Goal: Transaction & Acquisition: Obtain resource

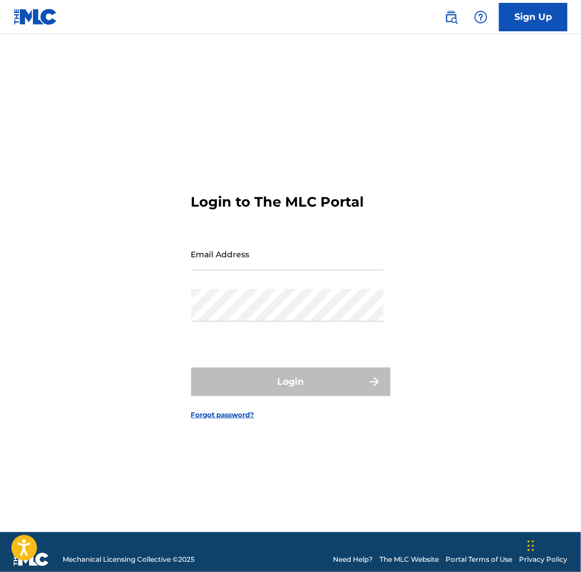
click at [328, 270] on input "Email Address" at bounding box center [287, 254] width 192 height 32
type input "[EMAIL_ADDRESS][DOMAIN_NAME]"
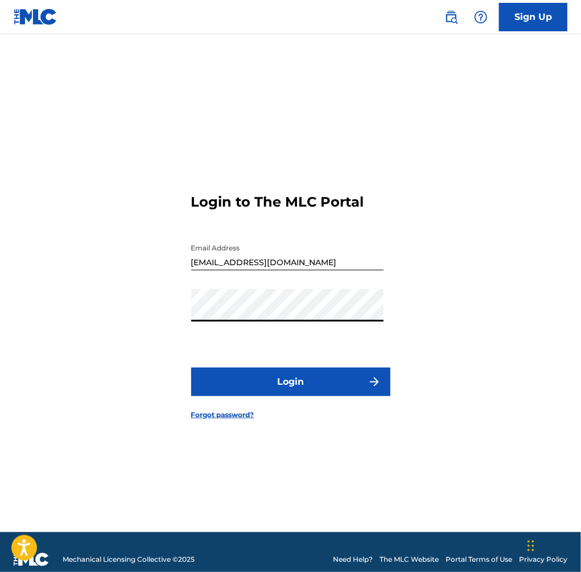
click at [305, 389] on button "Login" at bounding box center [290, 382] width 199 height 28
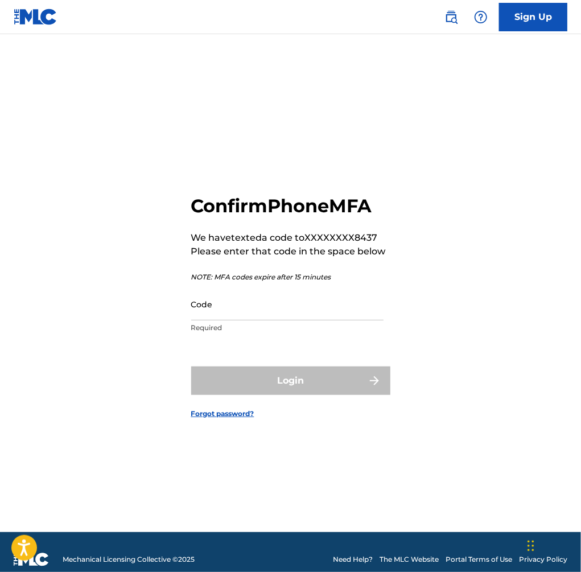
click at [289, 320] on input "Code" at bounding box center [287, 304] width 192 height 32
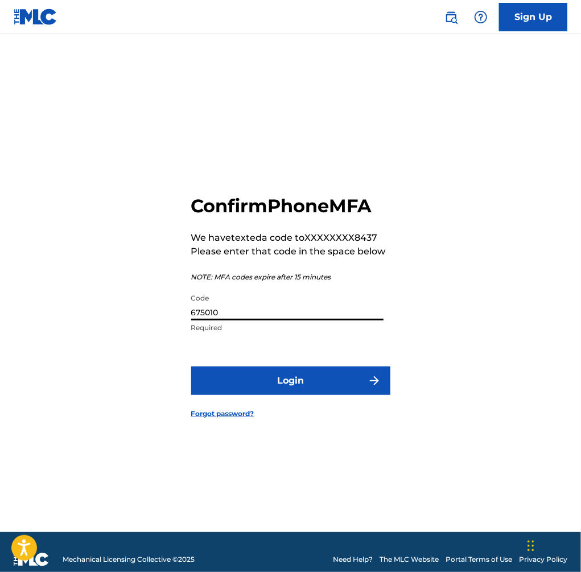
type input "675010"
click at [191, 367] on button "Login" at bounding box center [290, 381] width 199 height 28
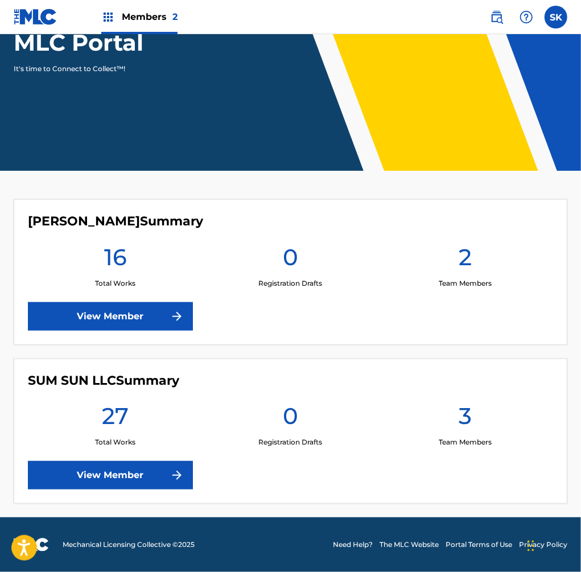
scroll to position [176, 0]
click at [153, 305] on link "View Member" at bounding box center [110, 316] width 165 height 28
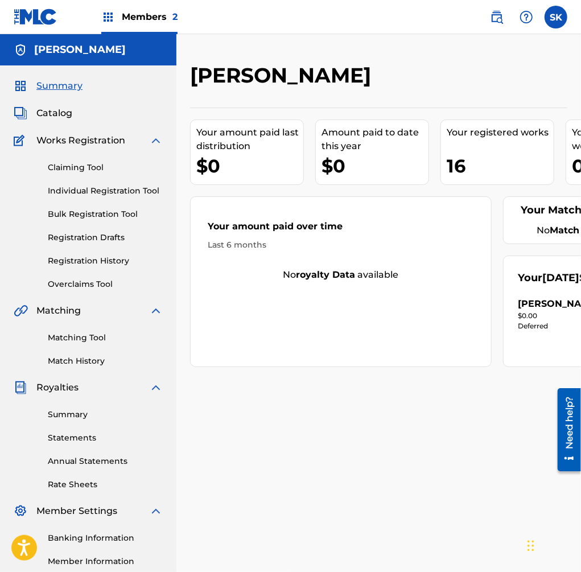
scroll to position [133, 0]
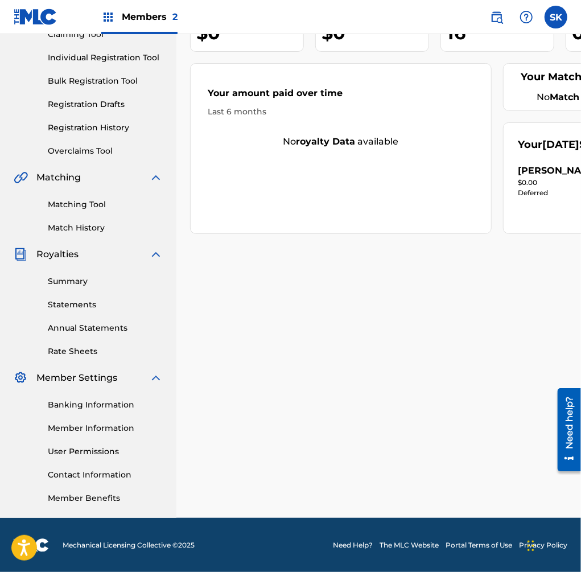
click at [104, 306] on link "Statements" at bounding box center [105, 305] width 115 height 12
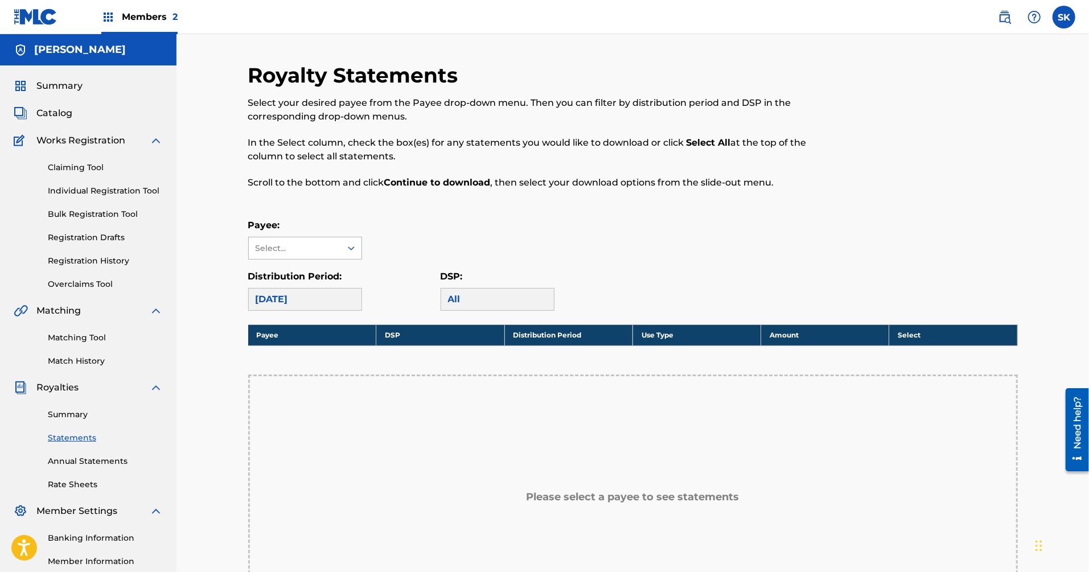
click at [330, 250] on div "Select..." at bounding box center [294, 248] width 77 height 12
click at [335, 288] on div "[DATE]" at bounding box center [305, 299] width 114 height 23
click at [338, 260] on div "Payee: Select... Distribution Period: [DATE] DSP: All" at bounding box center [633, 265] width 770 height 92
click at [340, 253] on div "Select..." at bounding box center [295, 248] width 92 height 22
click at [343, 273] on div "[PERSON_NAME]" at bounding box center [305, 274] width 113 height 28
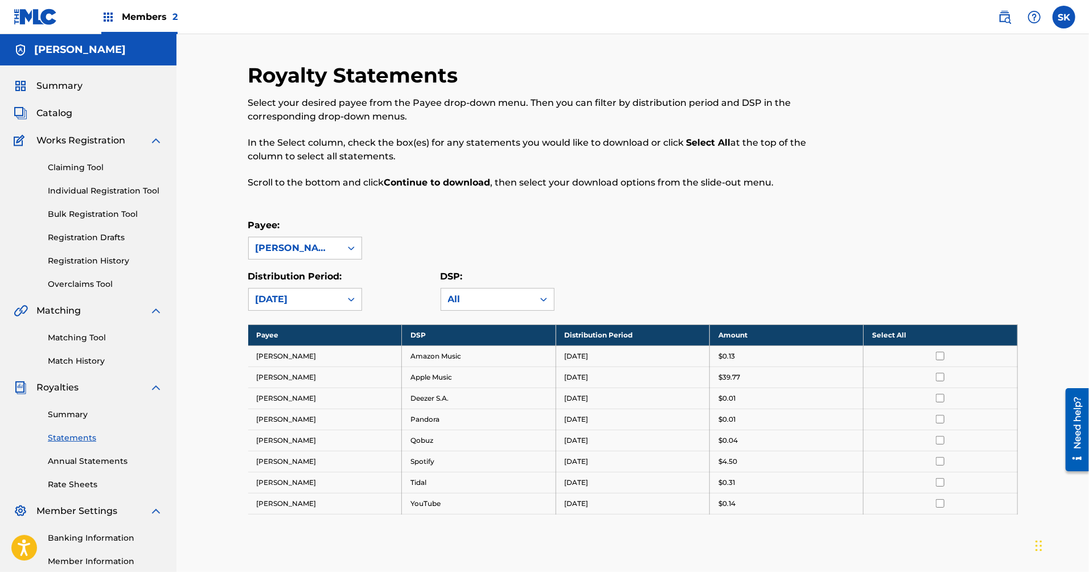
click at [581, 360] on td "[DATE]" at bounding box center [633, 355] width 154 height 21
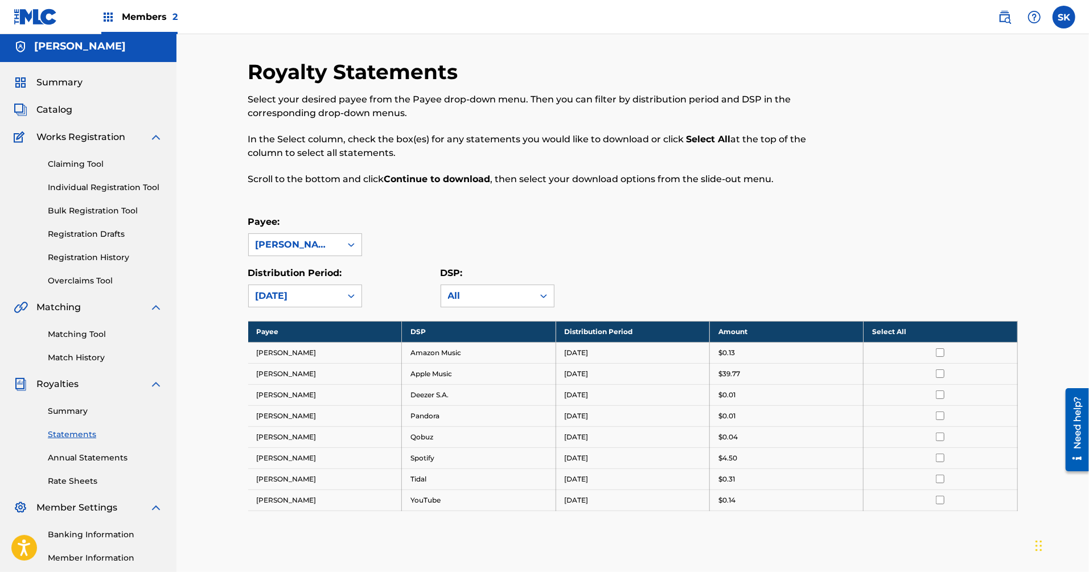
click at [319, 264] on div "Payee: [PERSON_NAME] Distribution Period: [DATE] DSP: All" at bounding box center [633, 261] width 770 height 92
click at [278, 311] on div "Royalty Statements Select your desired payee from the Payee drop-down menu. The…" at bounding box center [633, 359] width 770 height 600
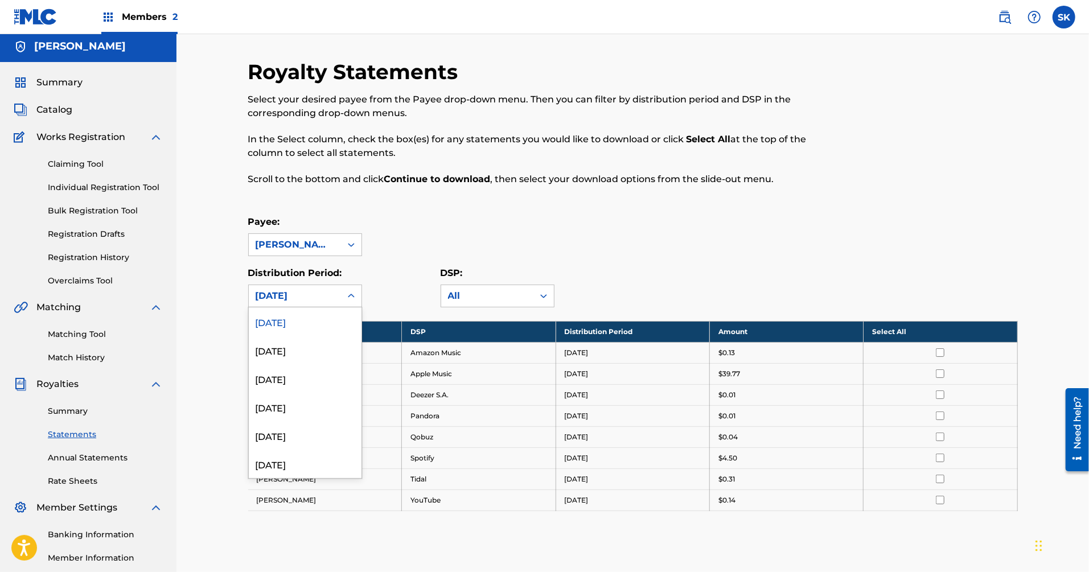
click at [294, 304] on div "[DATE]" at bounding box center [295, 296] width 92 height 22
click at [317, 339] on div "[DATE]" at bounding box center [305, 350] width 113 height 28
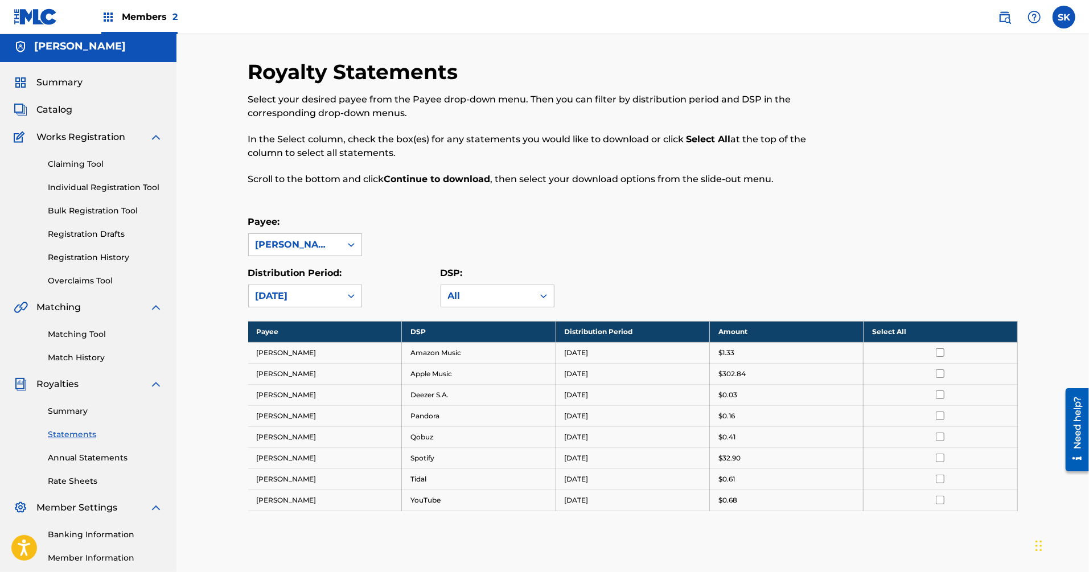
click at [312, 262] on div "Payee: [PERSON_NAME] Distribution Period: option [DATE], selected. [DATE] DSP: …" at bounding box center [633, 261] width 770 height 92
click at [320, 296] on div "[DATE]" at bounding box center [295, 296] width 79 height 14
click at [491, 145] on p "In the Select column, check the box(es) for any statements you would like to do…" at bounding box center [544, 146] width 593 height 27
click at [441, 373] on td "Apple Music" at bounding box center [479, 373] width 154 height 21
click at [439, 372] on td "Apple Music" at bounding box center [479, 373] width 154 height 21
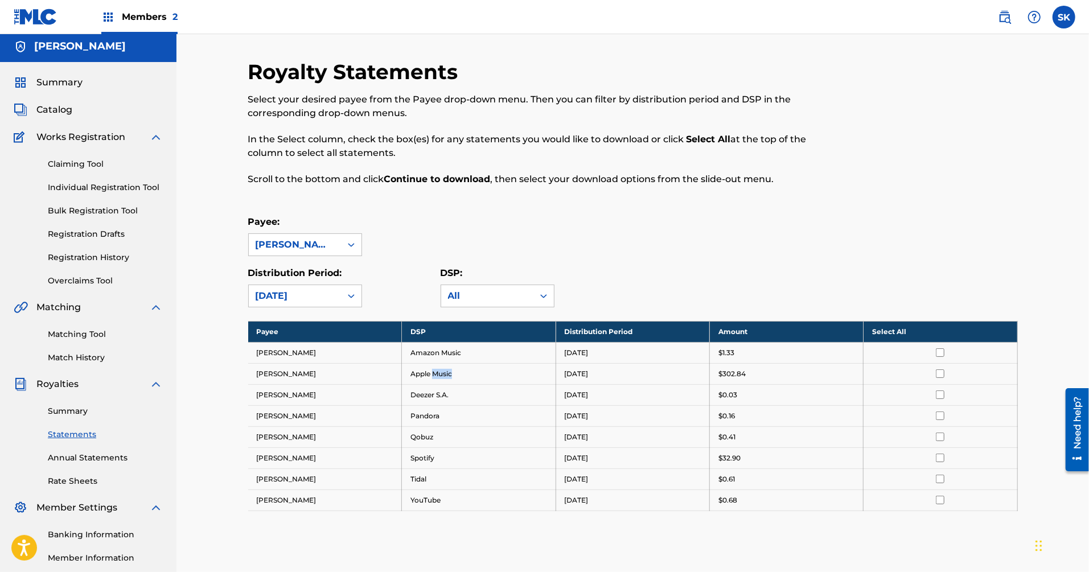
click at [439, 372] on td "Apple Music" at bounding box center [479, 373] width 154 height 21
click at [581, 384] on td "$0.03" at bounding box center [786, 394] width 154 height 21
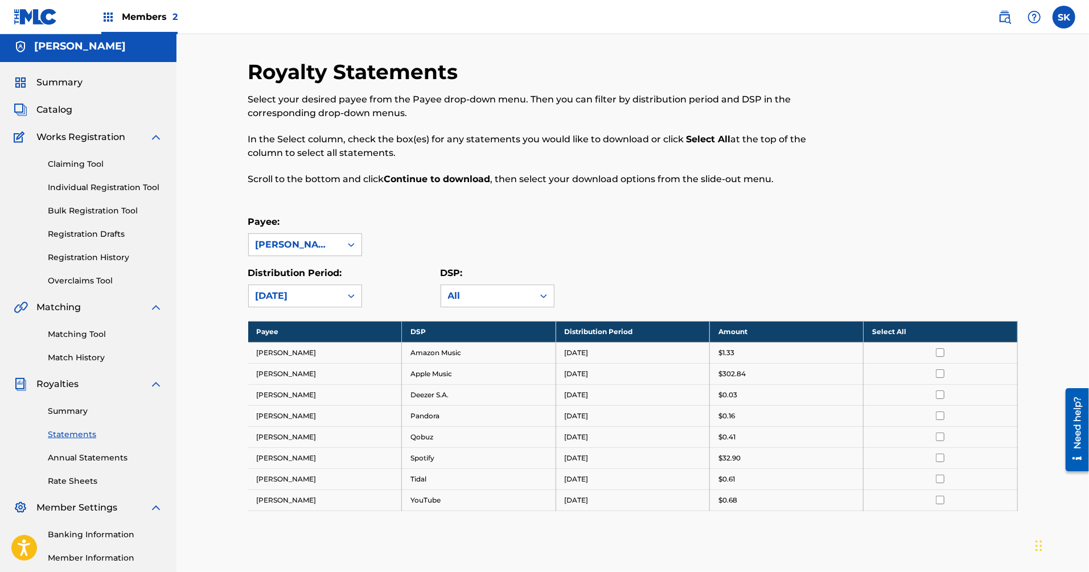
click at [581, 372] on p "$302.84" at bounding box center [731, 374] width 27 height 10
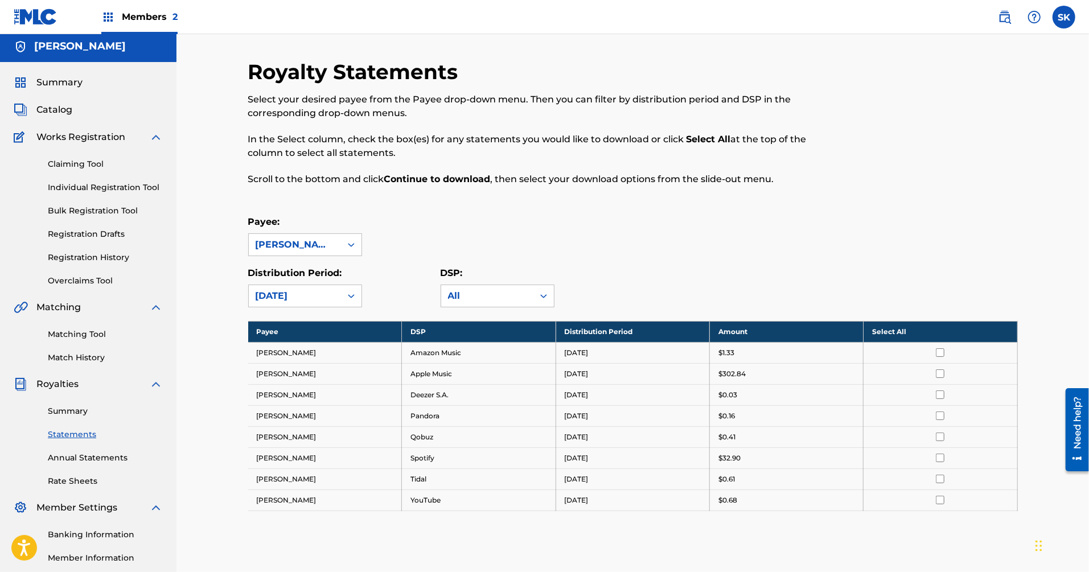
click at [581, 372] on p "$302.84" at bounding box center [731, 374] width 27 height 10
click at [581, 489] on td "$0.68" at bounding box center [786, 499] width 154 height 21
click at [581, 460] on div "$32.90" at bounding box center [786, 458] width 136 height 10
click at [581, 459] on div "$32.90" at bounding box center [786, 458] width 136 height 10
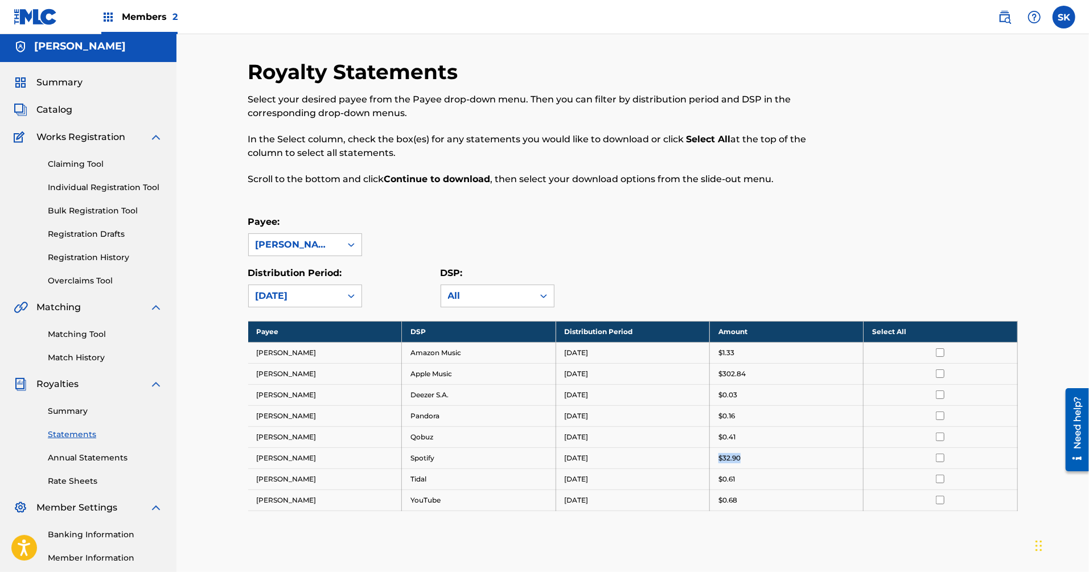
click at [581, 459] on div "$32.90" at bounding box center [786, 458] width 136 height 10
click at [581, 350] on input "checkbox" at bounding box center [940, 352] width 9 height 9
click at [581, 332] on th "Deselect All" at bounding box center [940, 331] width 154 height 21
click at [581, 332] on th "Select All" at bounding box center [940, 331] width 154 height 21
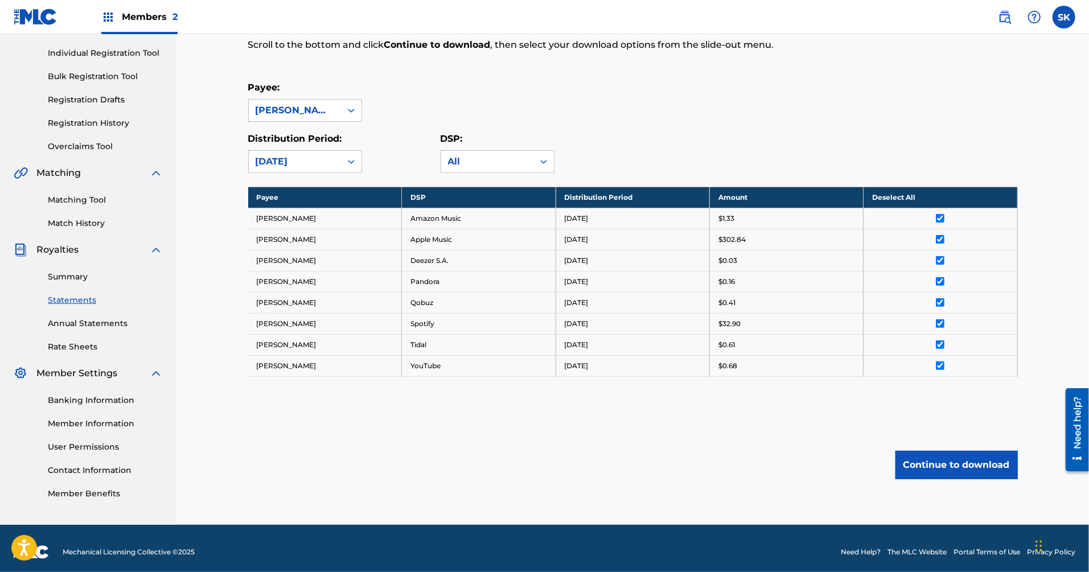
scroll to position [142, 0]
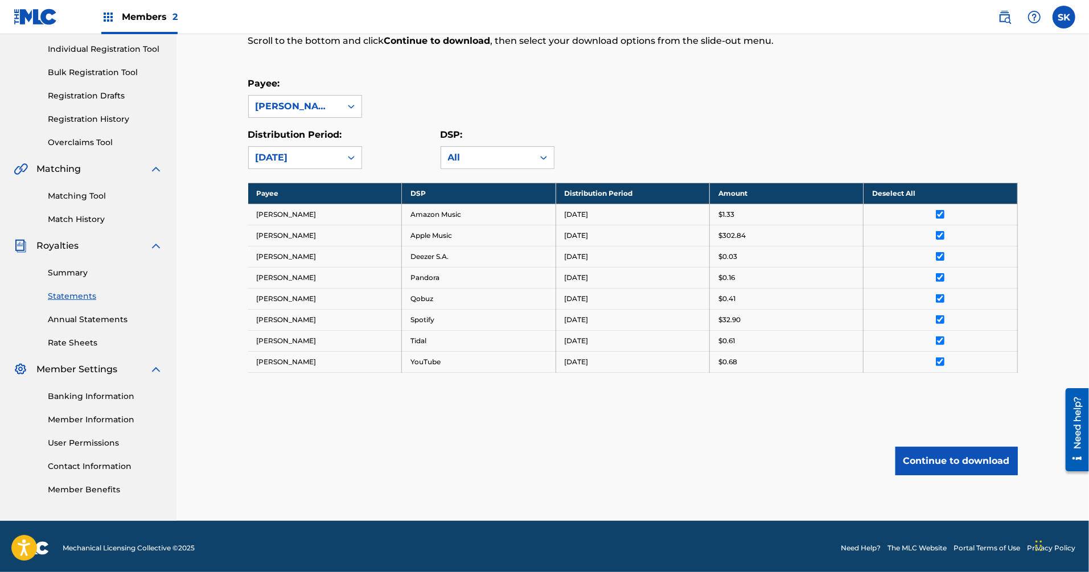
click at [581, 460] on button "Continue to download" at bounding box center [956, 461] width 122 height 28
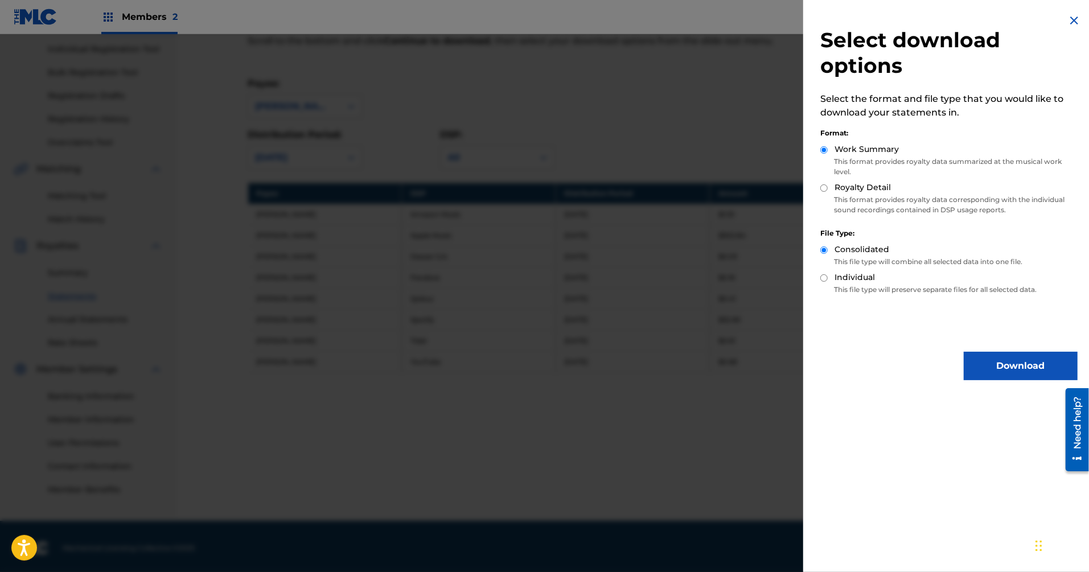
click at [468, 323] on div at bounding box center [544, 320] width 1089 height 572
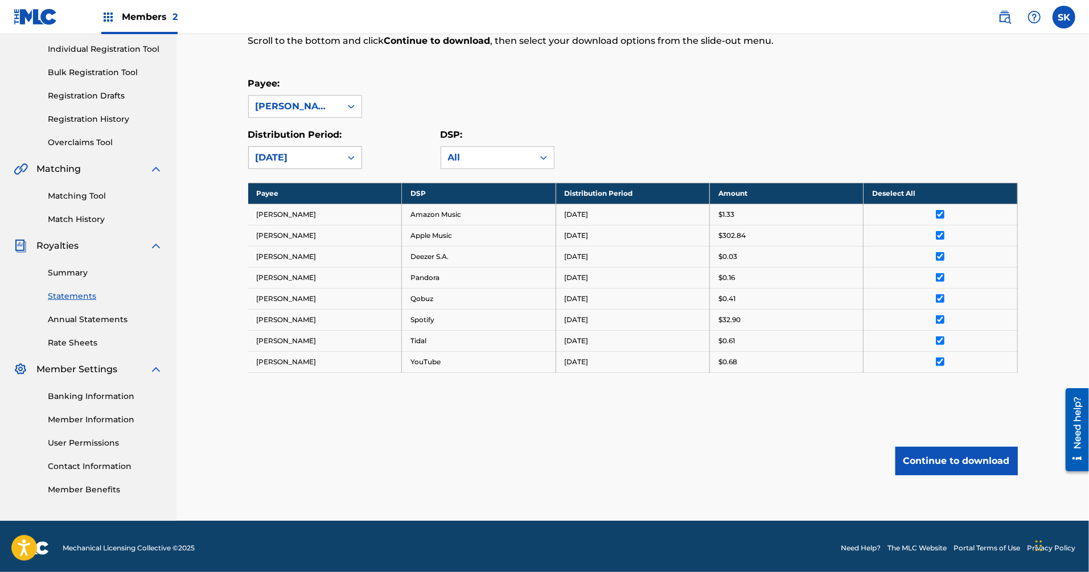
click at [324, 164] on div "[DATE]" at bounding box center [295, 158] width 92 height 22
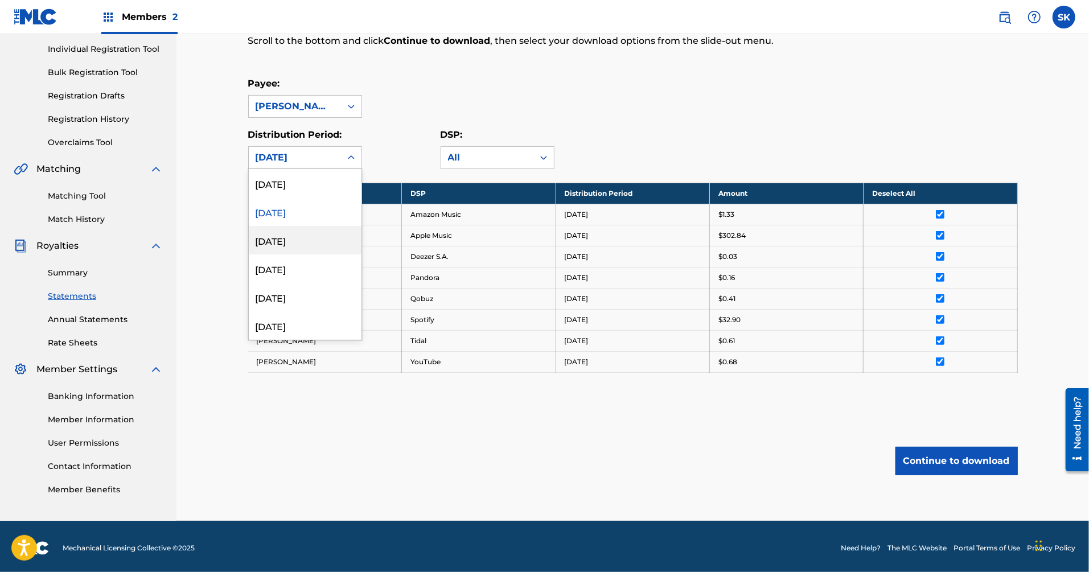
click at [330, 238] on div "[DATE]" at bounding box center [305, 240] width 113 height 28
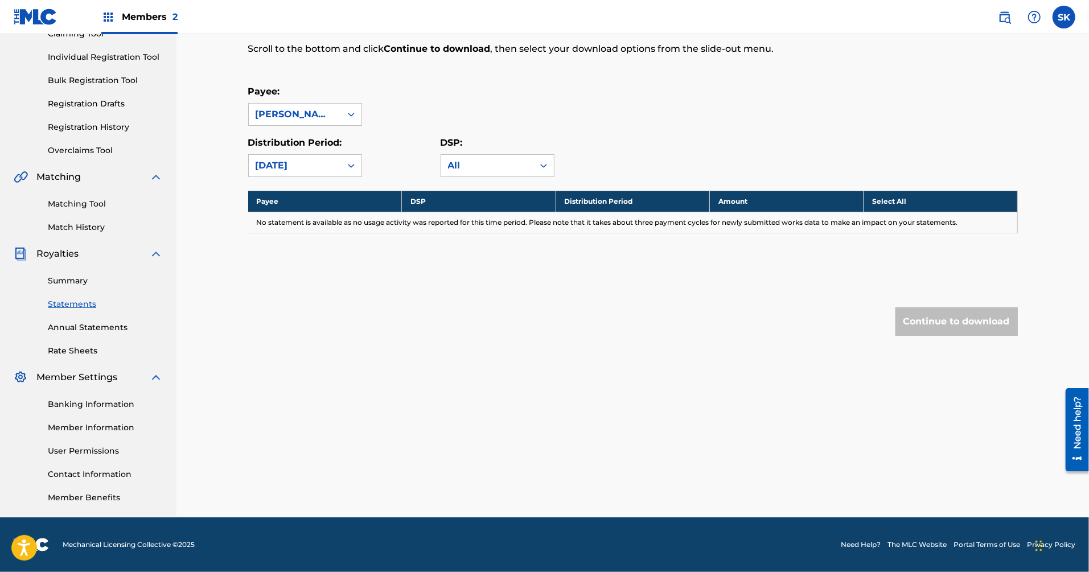
scroll to position [133, 0]
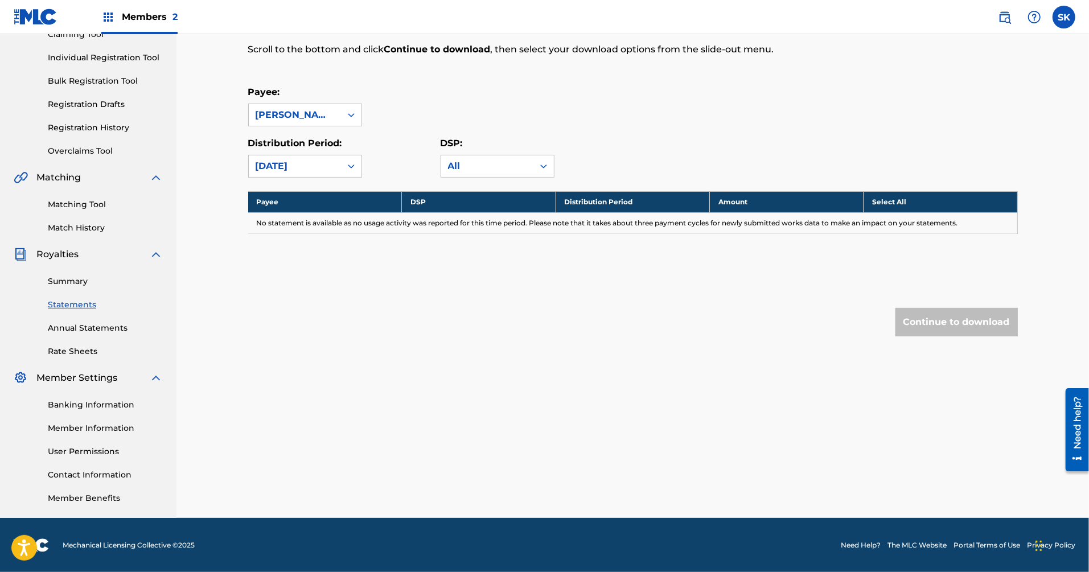
click at [320, 169] on div "[DATE]" at bounding box center [295, 166] width 79 height 14
click at [332, 208] on div "[DATE]" at bounding box center [305, 220] width 113 height 28
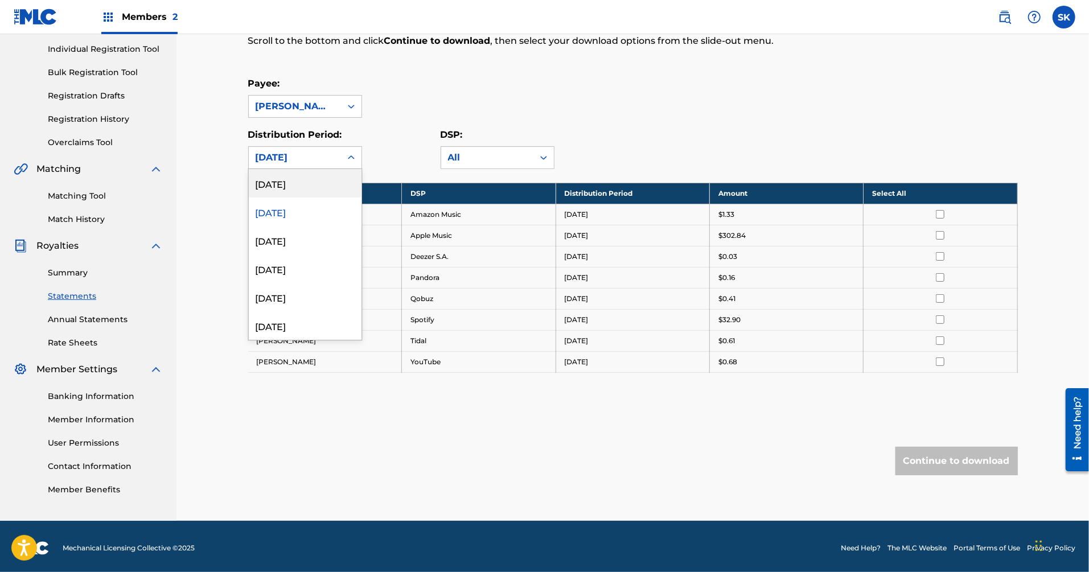
click at [349, 150] on div at bounding box center [351, 157] width 20 height 20
click at [334, 233] on div "[DATE]" at bounding box center [305, 240] width 113 height 28
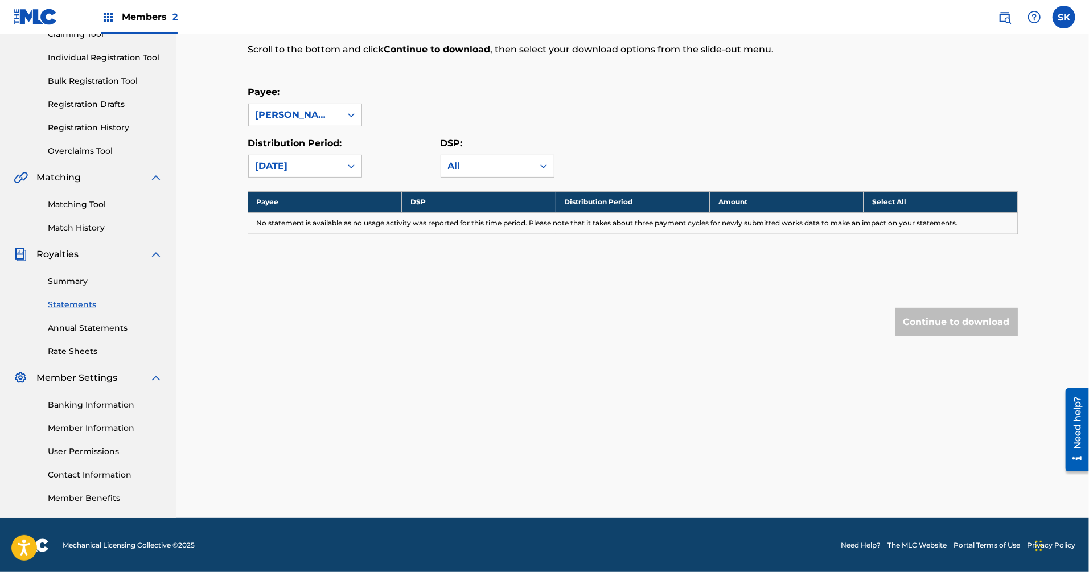
click at [343, 172] on div at bounding box center [351, 166] width 20 height 20
click at [332, 286] on div "[DATE]" at bounding box center [305, 277] width 113 height 28
click at [340, 151] on div "Distribution Period: option [DATE], selected. [DATE]" at bounding box center [305, 157] width 114 height 41
click at [351, 163] on icon at bounding box center [350, 166] width 11 height 11
click at [318, 308] on div "[DATE]" at bounding box center [305, 305] width 113 height 28
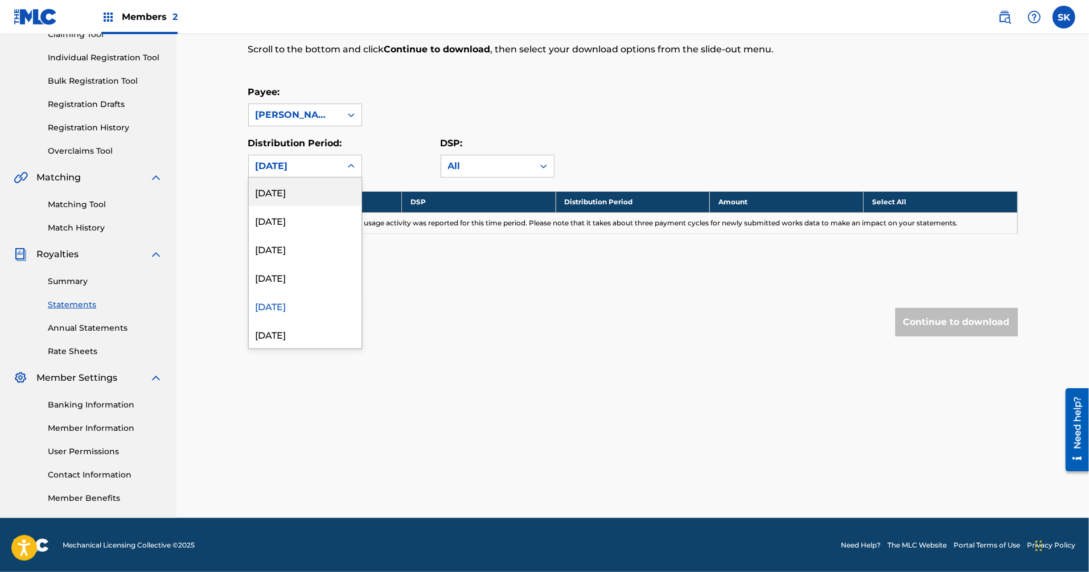
click at [335, 174] on div "[DATE]" at bounding box center [295, 166] width 92 height 22
click at [329, 324] on div "[DATE]" at bounding box center [305, 334] width 113 height 28
click at [328, 155] on div "[DATE]" at bounding box center [295, 166] width 92 height 22
click at [327, 249] on div "[DATE]" at bounding box center [305, 249] width 113 height 28
click at [319, 180] on div "Royalty Statements Select your desired payee from the Payee drop-down menu. The…" at bounding box center [633, 155] width 770 height 452
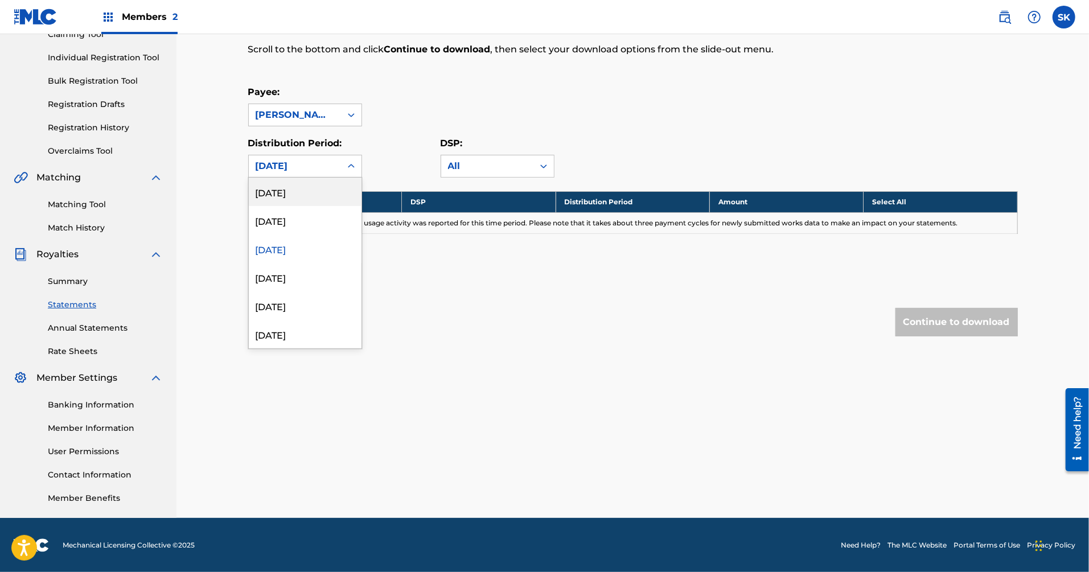
click at [315, 170] on div "[DATE]" at bounding box center [295, 166] width 79 height 14
click at [303, 217] on div "[DATE]" at bounding box center [305, 220] width 113 height 28
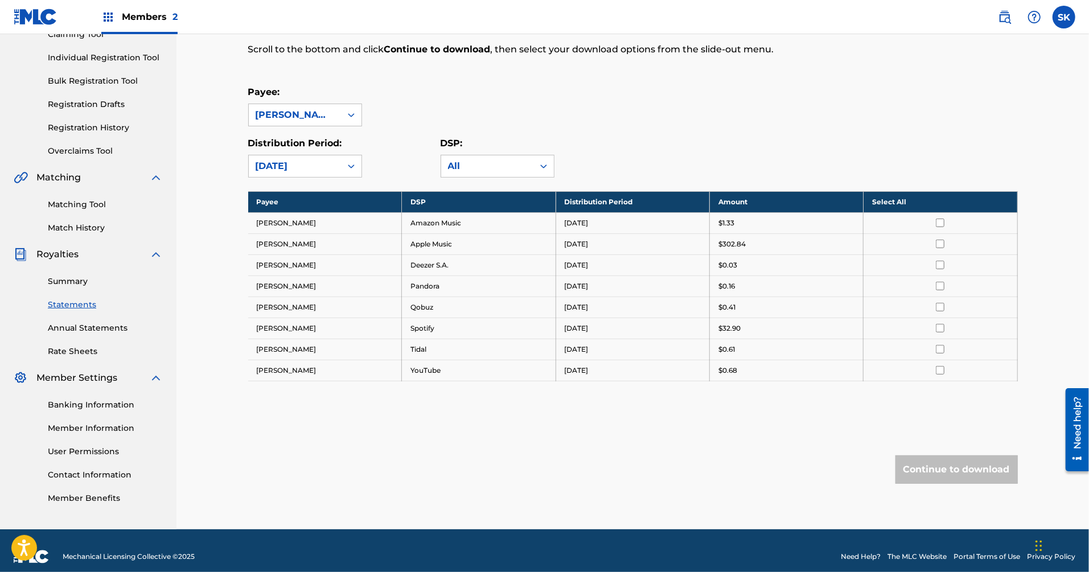
click at [398, 191] on th "Payee" at bounding box center [325, 201] width 154 height 21
click at [581, 423] on div "Royalty Statements Select your desired payee from the Payee drop-down menu. The…" at bounding box center [633, 229] width 770 height 600
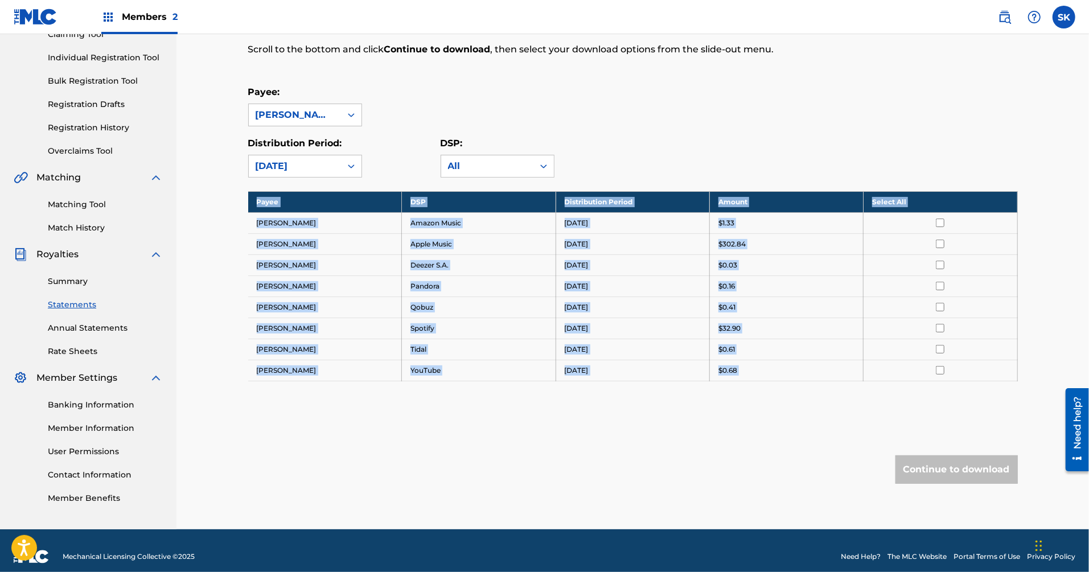
click at [581, 423] on div "Royalty Statements Select your desired payee from the Payee drop-down menu. The…" at bounding box center [633, 229] width 770 height 600
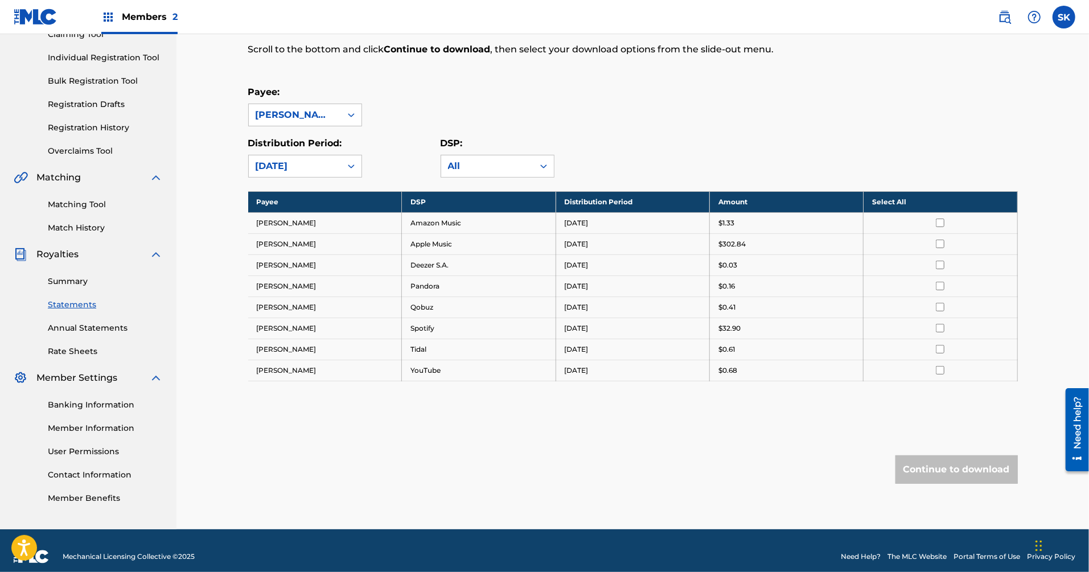
scroll to position [142, 0]
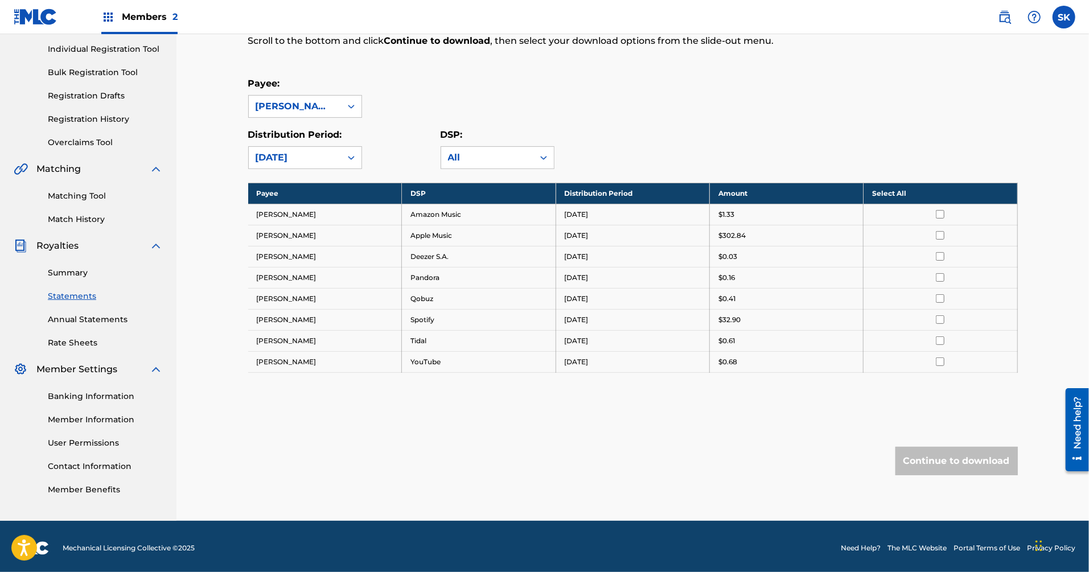
click at [439, 478] on div "Royalty Statements Select your desired payee from the Payee drop-down menu. The…" at bounding box center [633, 221] width 770 height 600
click at [581, 153] on div "Distribution Period: [DATE] DSP: All" at bounding box center [633, 148] width 770 height 41
click at [581, 194] on th "Select All" at bounding box center [940, 193] width 154 height 21
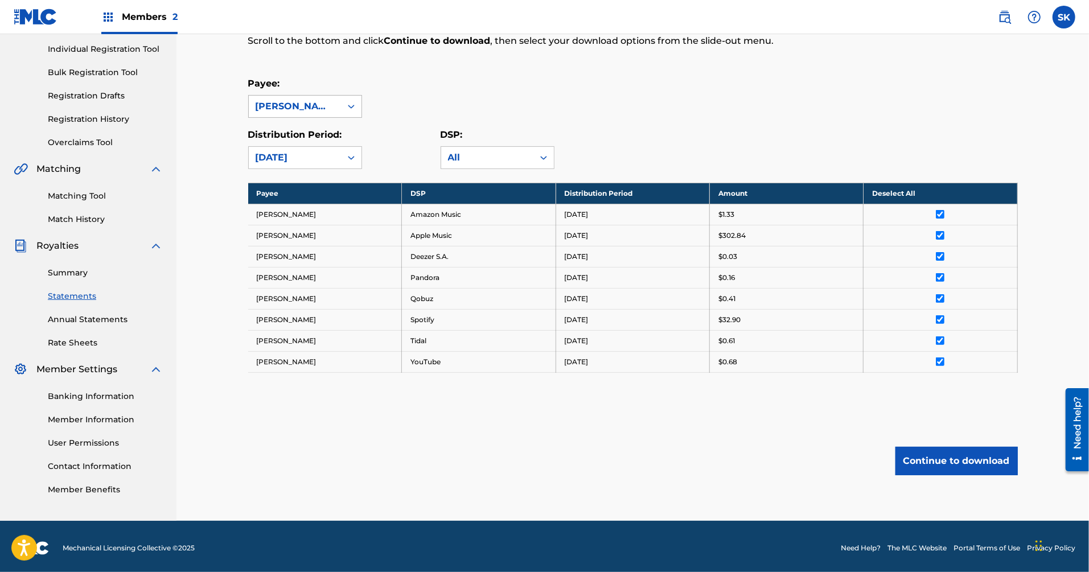
click at [353, 110] on icon at bounding box center [350, 106] width 11 height 11
click at [581, 108] on div "Payee: [PERSON_NAME]" at bounding box center [633, 97] width 770 height 41
click at [126, 318] on link "Annual Statements" at bounding box center [105, 320] width 115 height 12
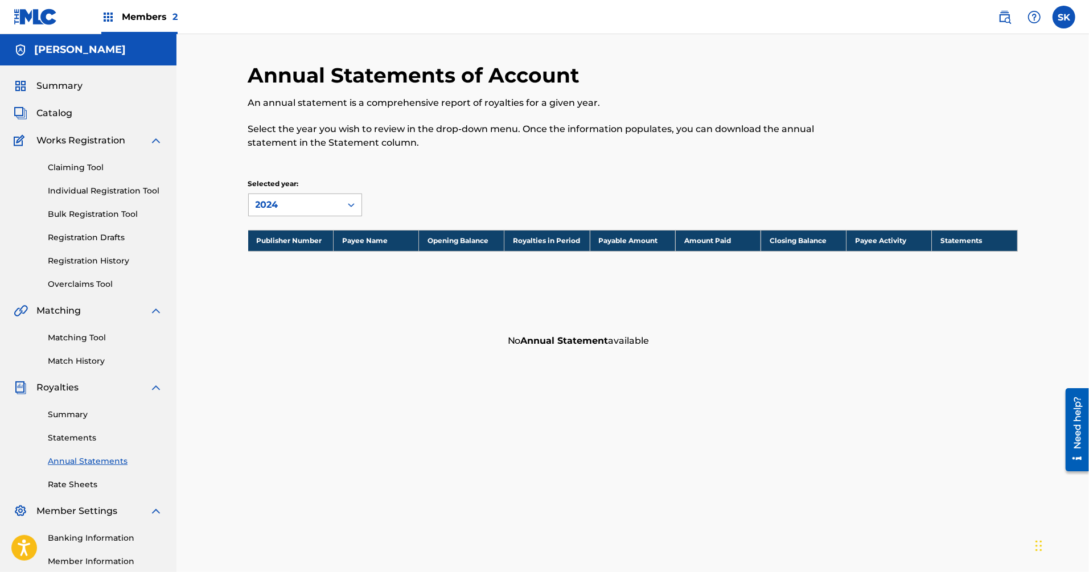
click at [296, 195] on div "2024" at bounding box center [295, 205] width 92 height 22
click at [293, 257] on div "2023" at bounding box center [305, 259] width 113 height 28
click at [74, 421] on div "Summary Statements Annual Statements Rate Sheets" at bounding box center [88, 442] width 149 height 96
click at [82, 441] on link "Statements" at bounding box center [105, 438] width 115 height 12
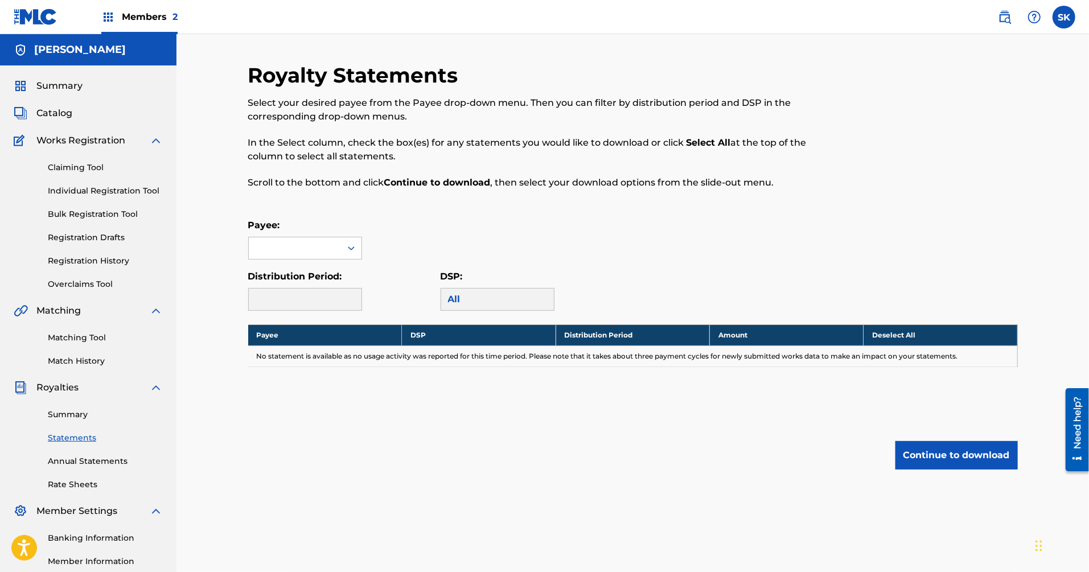
click at [87, 412] on link "Summary" at bounding box center [105, 415] width 115 height 12
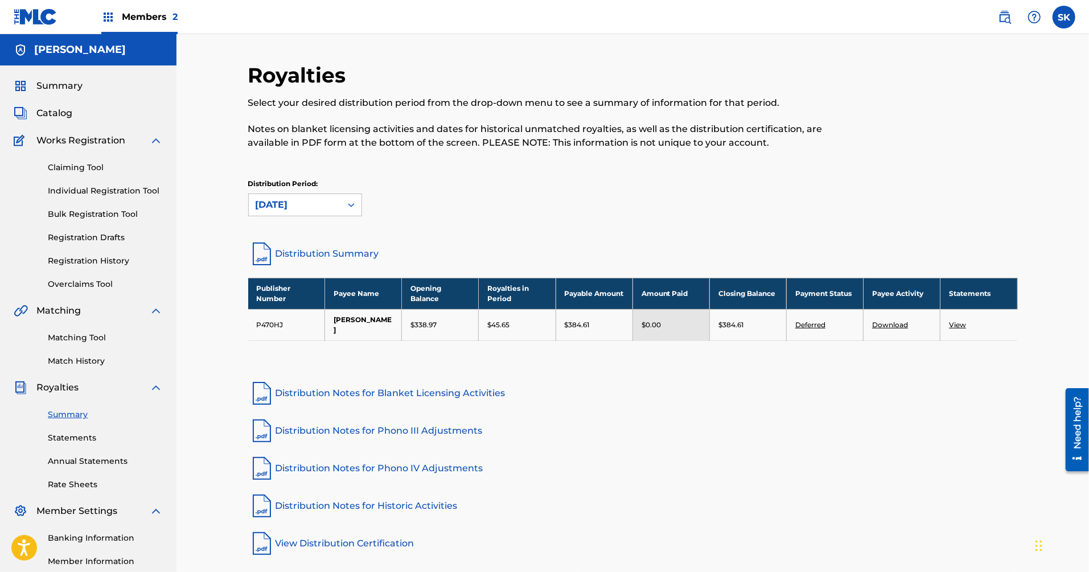
click at [581, 221] on div "Distribution Period: [DATE]" at bounding box center [633, 203] width 770 height 48
click at [290, 213] on div "[DATE]" at bounding box center [295, 205] width 92 height 22
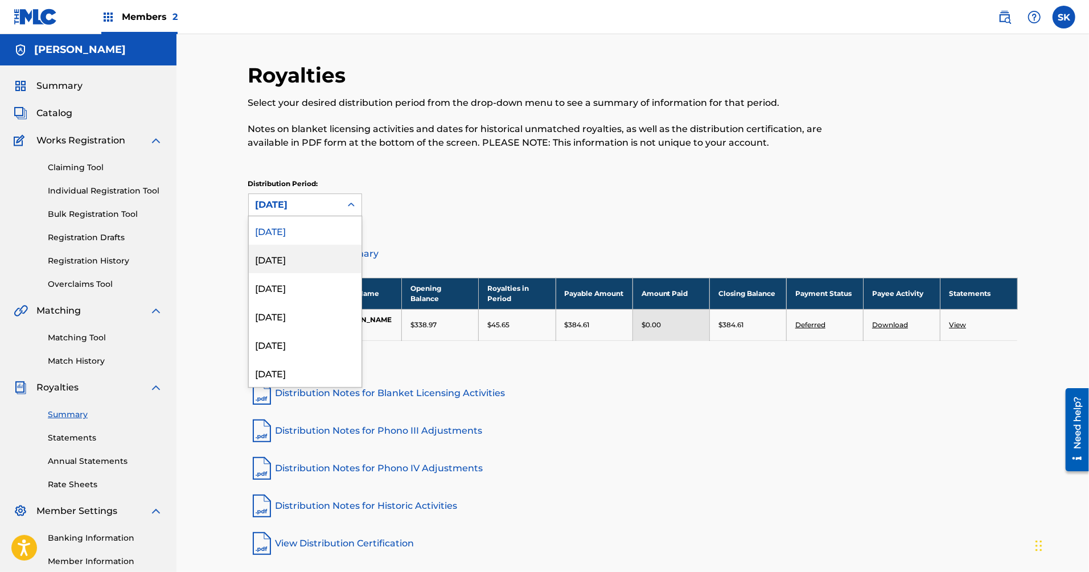
click at [310, 257] on div "[DATE]" at bounding box center [305, 259] width 113 height 28
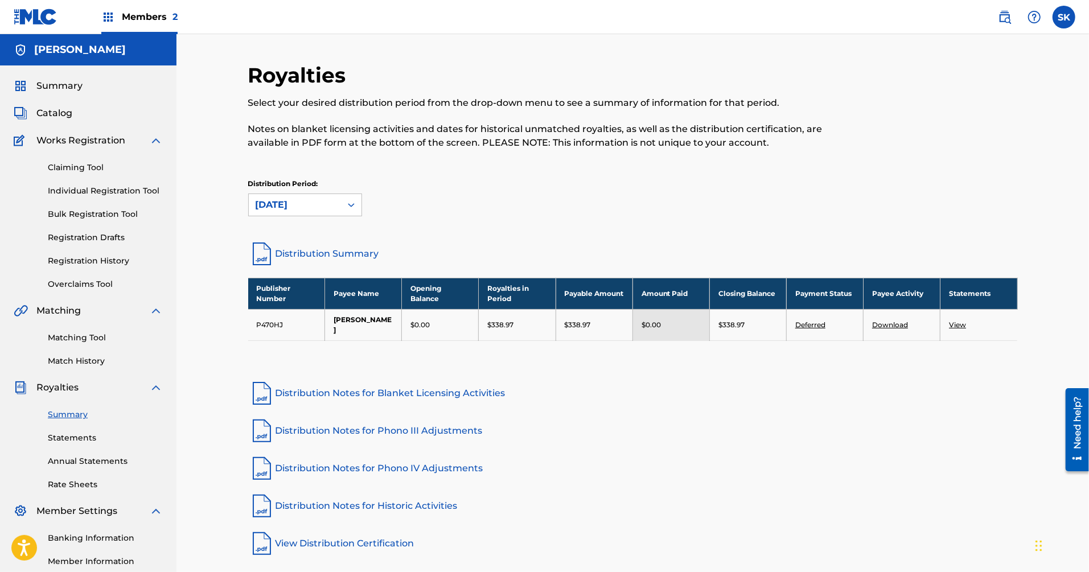
click at [581, 231] on div "Royalties Select your desired distribution period from the drop-down menu to se…" at bounding box center [633, 152] width 770 height 178
click at [581, 256] on link "Distribution Summary" at bounding box center [633, 253] width 770 height 27
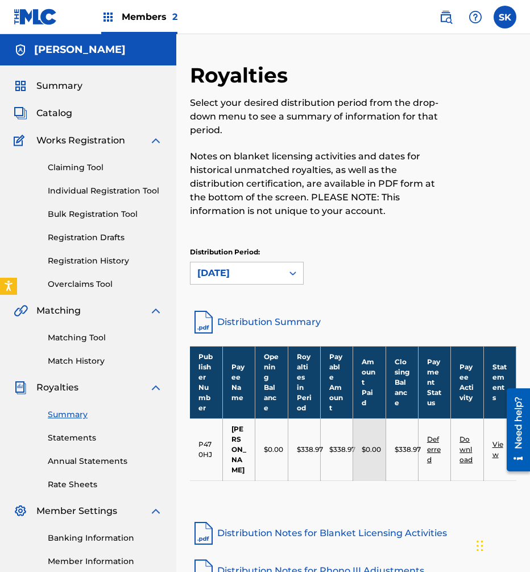
scroll to position [178, 0]
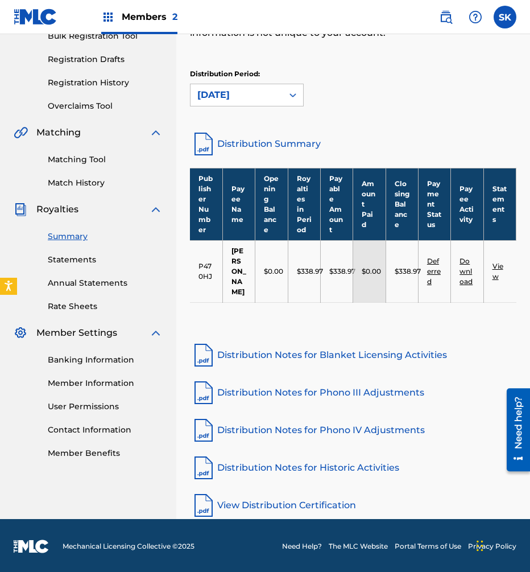
click at [96, 277] on link "Annual Statements" at bounding box center [105, 283] width 115 height 12
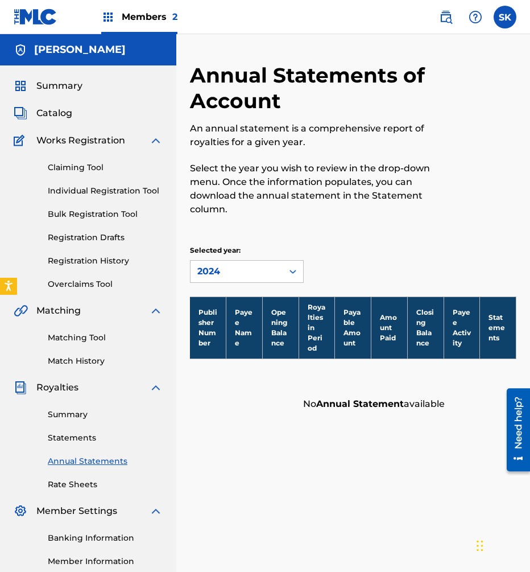
click at [68, 417] on link "Summary" at bounding box center [105, 415] width 115 height 12
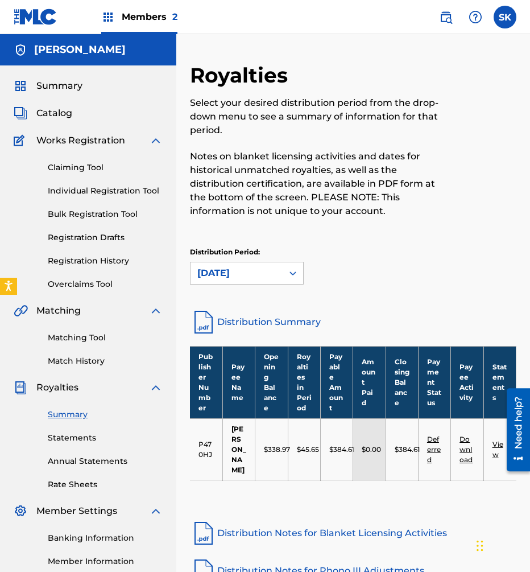
click at [434, 449] on link "Deferred" at bounding box center [434, 449] width 14 height 29
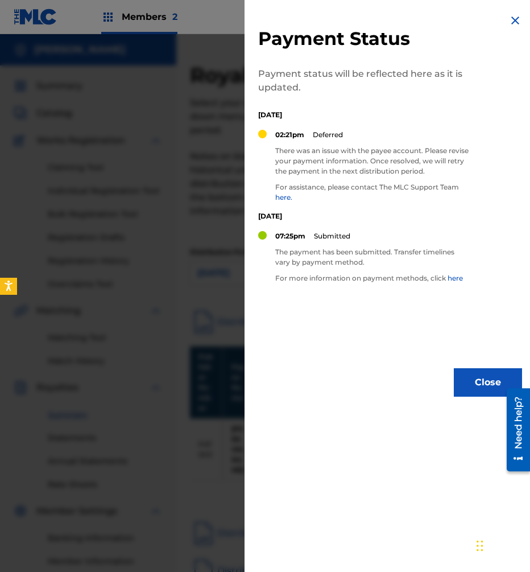
click at [471, 390] on button "Close" at bounding box center [488, 382] width 68 height 28
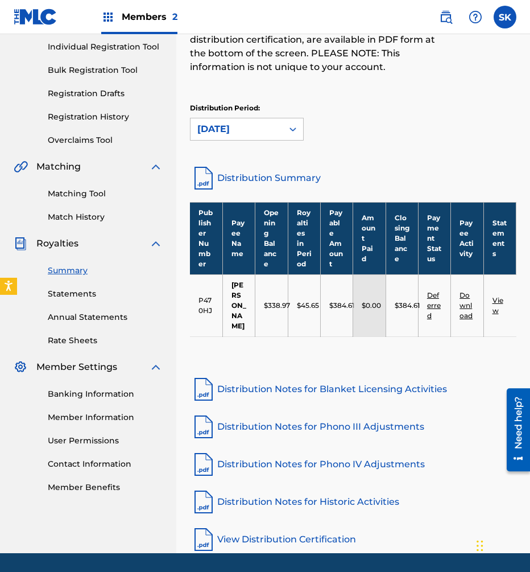
scroll to position [178, 0]
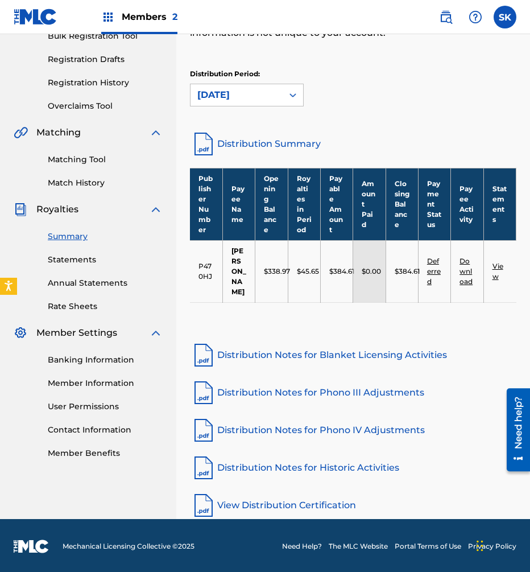
click at [104, 334] on span "Member Settings" at bounding box center [76, 333] width 81 height 14
click at [105, 351] on div "Banking Information Member Information User Permissions Contact Information Mem…" at bounding box center [88, 400] width 149 height 120
click at [106, 358] on link "Banking Information" at bounding box center [105, 360] width 115 height 12
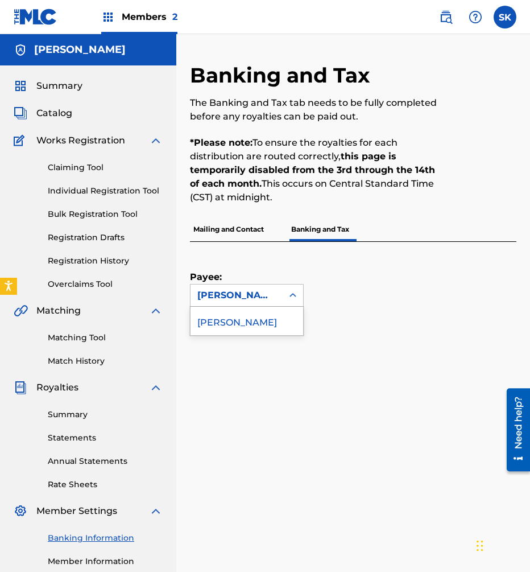
click at [278, 285] on div "[PERSON_NAME]" at bounding box center [237, 296] width 92 height 22
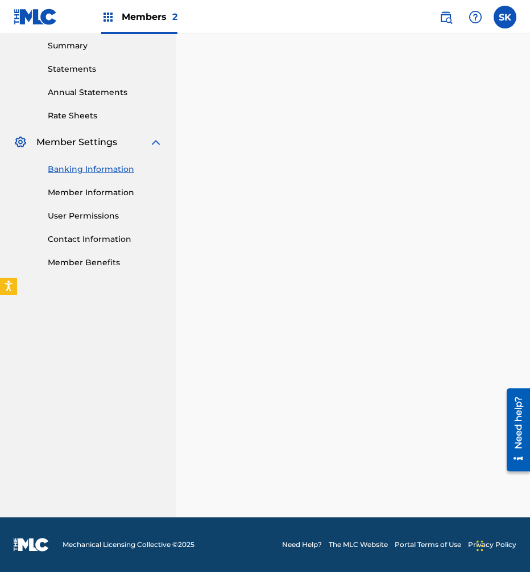
scroll to position [368, 0]
